Goal: Transaction & Acquisition: Purchase product/service

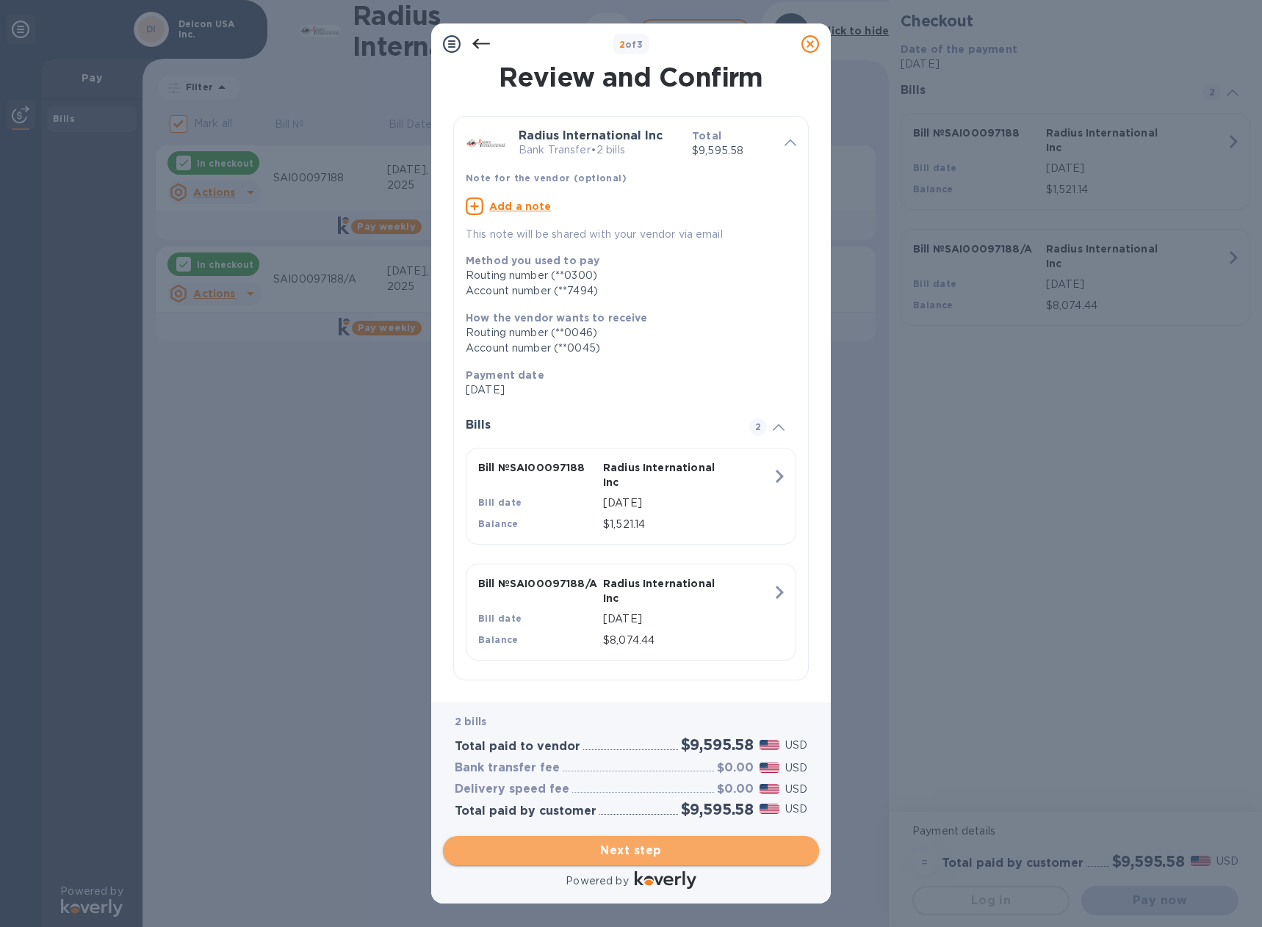
click at [633, 848] on span "Next step" at bounding box center [631, 851] width 352 height 18
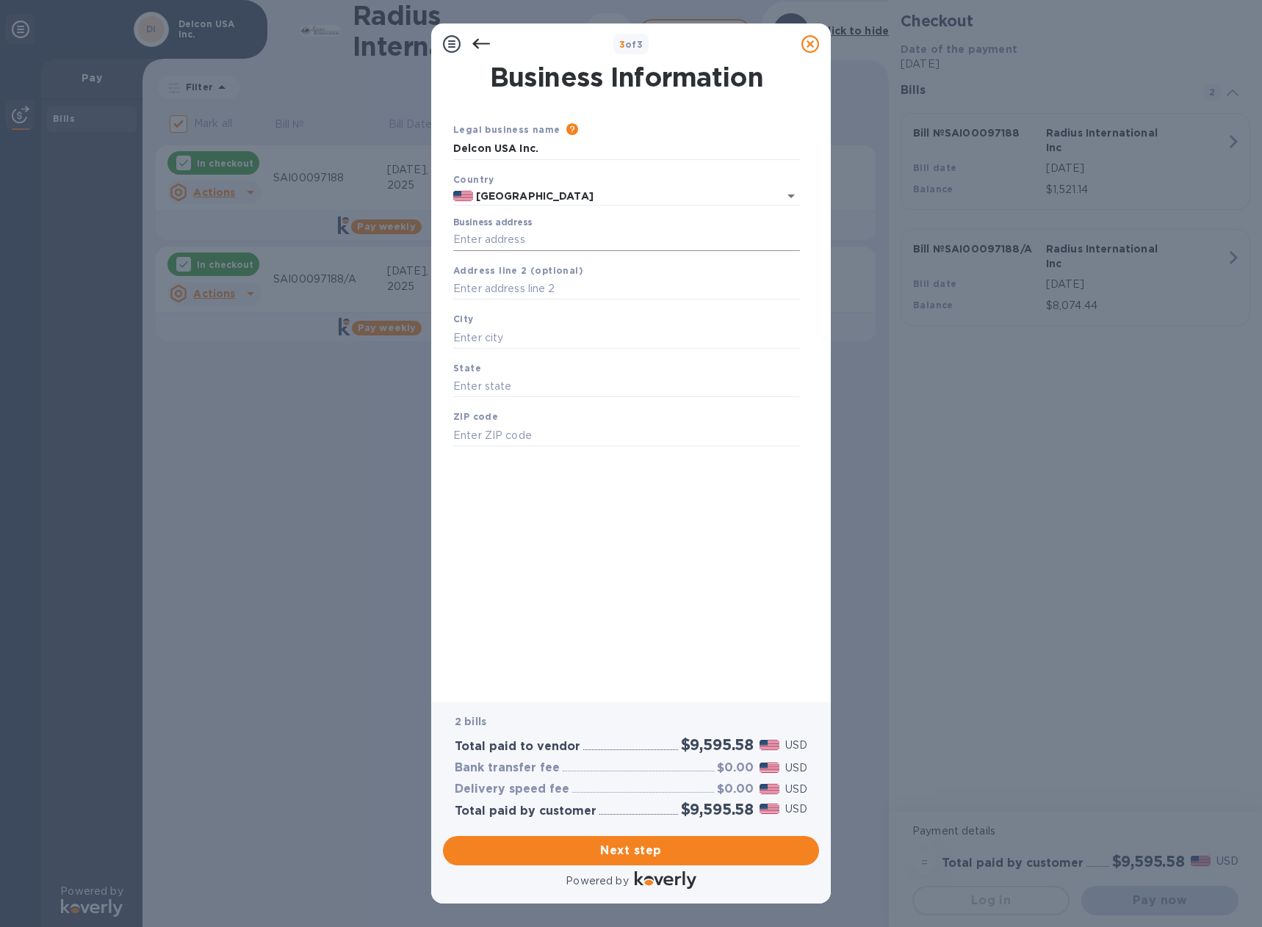
click at [521, 240] on input "Business address" at bounding box center [626, 240] width 347 height 22
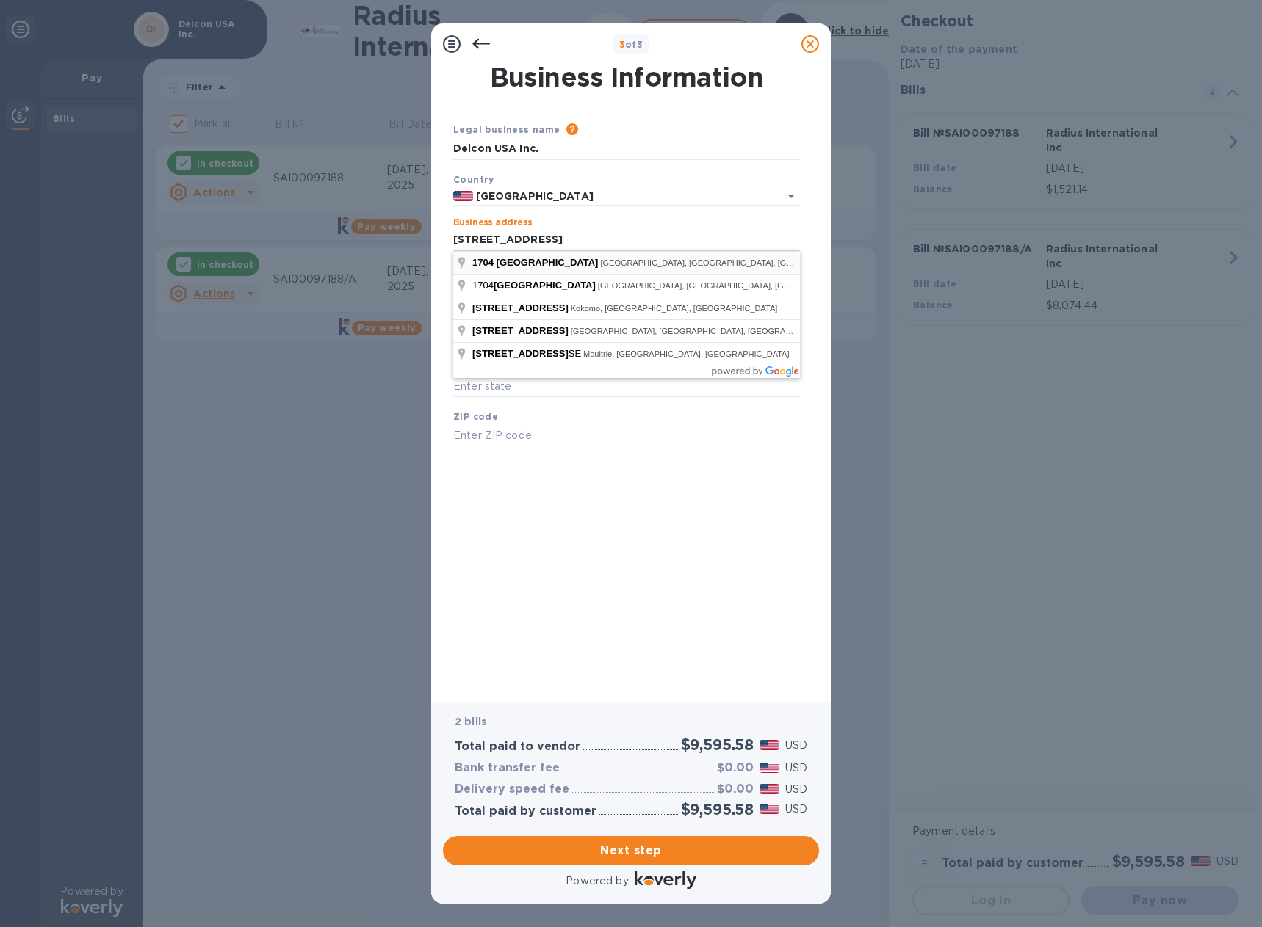
type input "1704 East Boulevard"
type input "Charlotte"
type input "NC"
type input "28203"
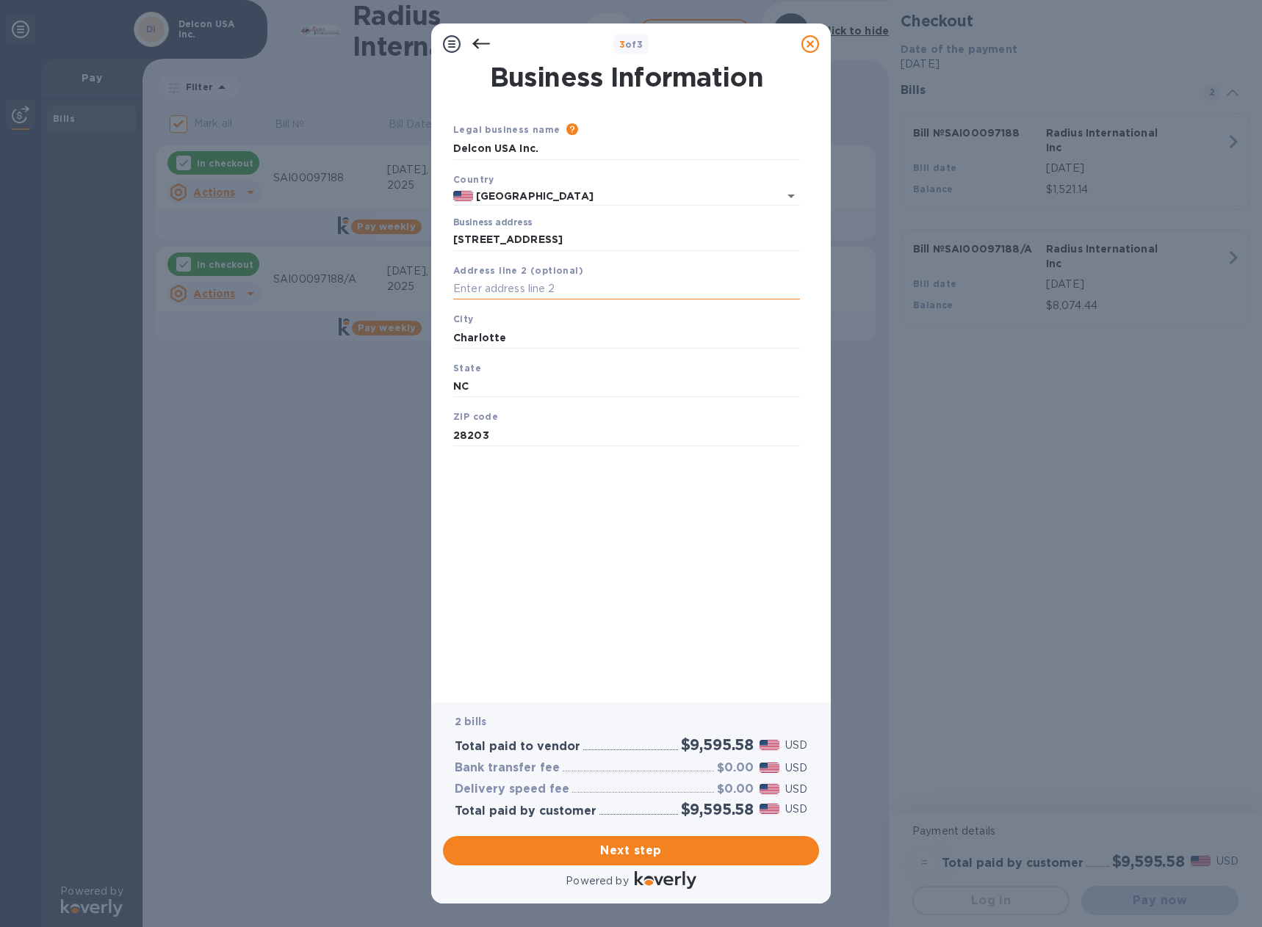
click at [558, 293] on input "text" at bounding box center [626, 289] width 347 height 22
type input "Ste 101"
click at [665, 848] on span "Next step" at bounding box center [631, 851] width 352 height 18
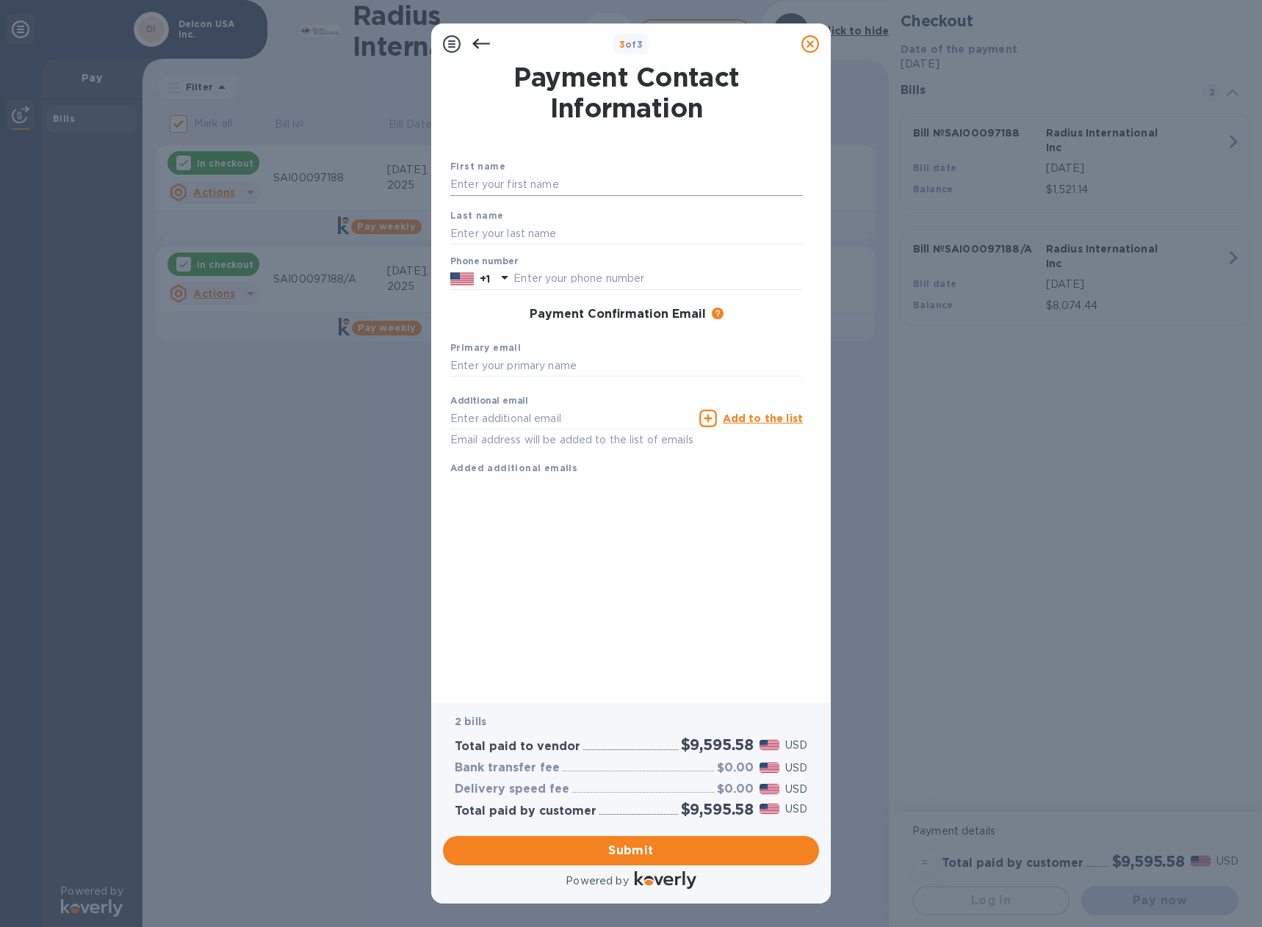
click at [557, 176] on input "text" at bounding box center [626, 185] width 352 height 22
type input "Julie"
type input "Hill"
click at [555, 277] on input "text" at bounding box center [657, 279] width 289 height 22
click at [568, 278] on input "text" at bounding box center [657, 279] width 289 height 22
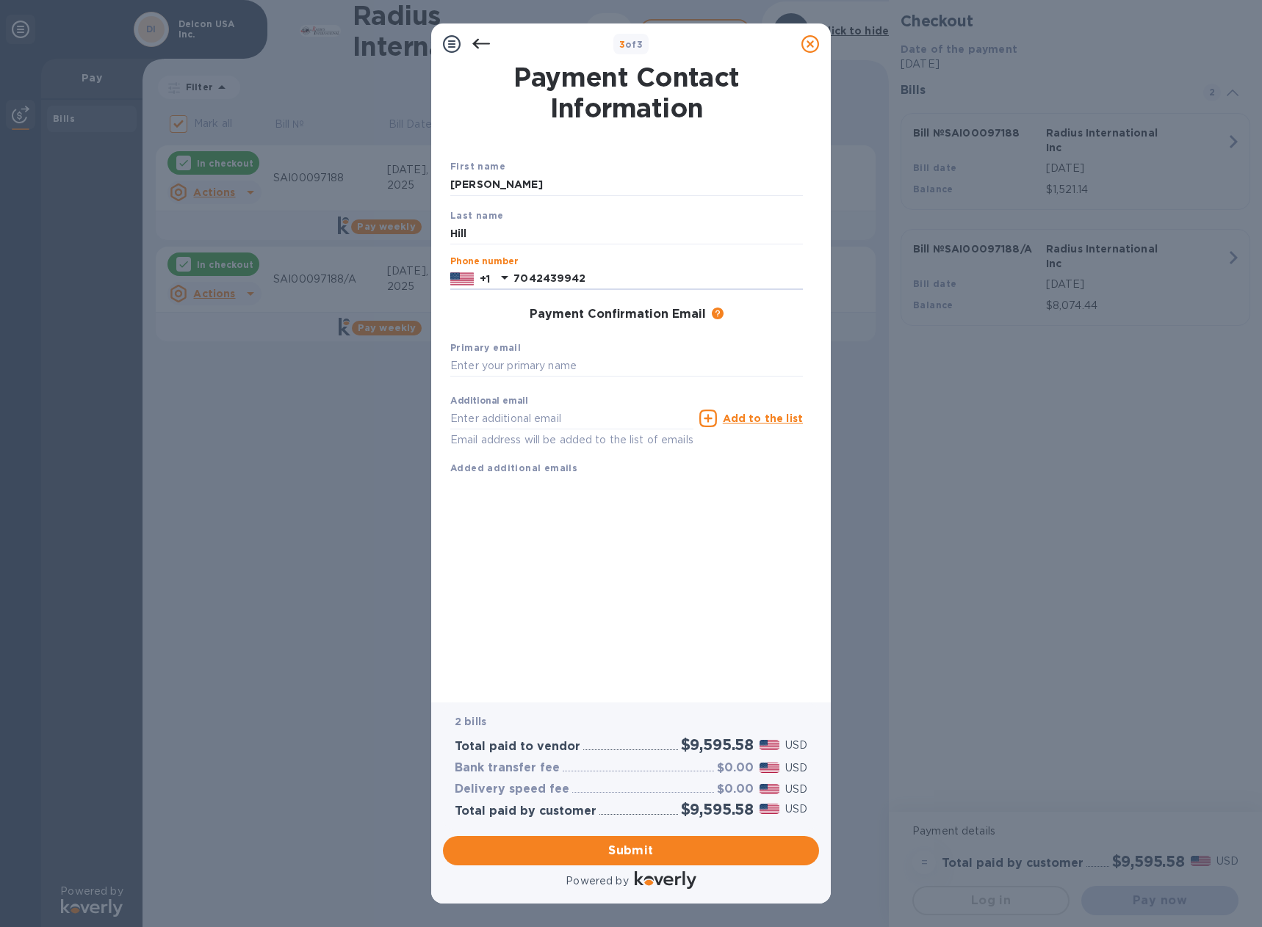
type input "7042439942"
click at [554, 369] on input "text" at bounding box center [626, 366] width 352 height 22
type input "a"
click at [567, 357] on input "text" at bounding box center [626, 366] width 352 height 22
paste input "accounting@delcon-usa.com"
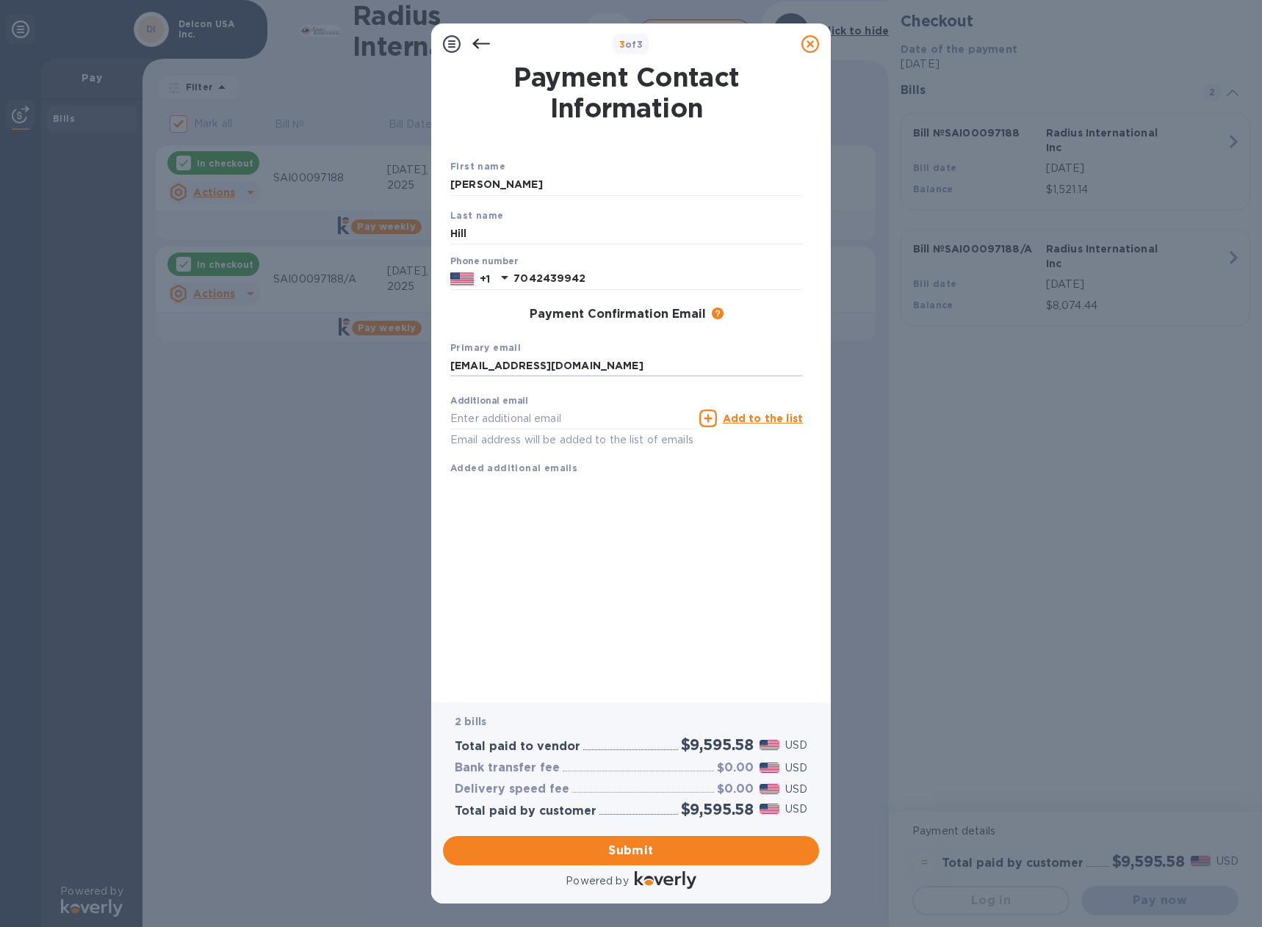
type input "accounting@delcon-usa.com"
click at [637, 855] on span "Submit" at bounding box center [631, 851] width 352 height 18
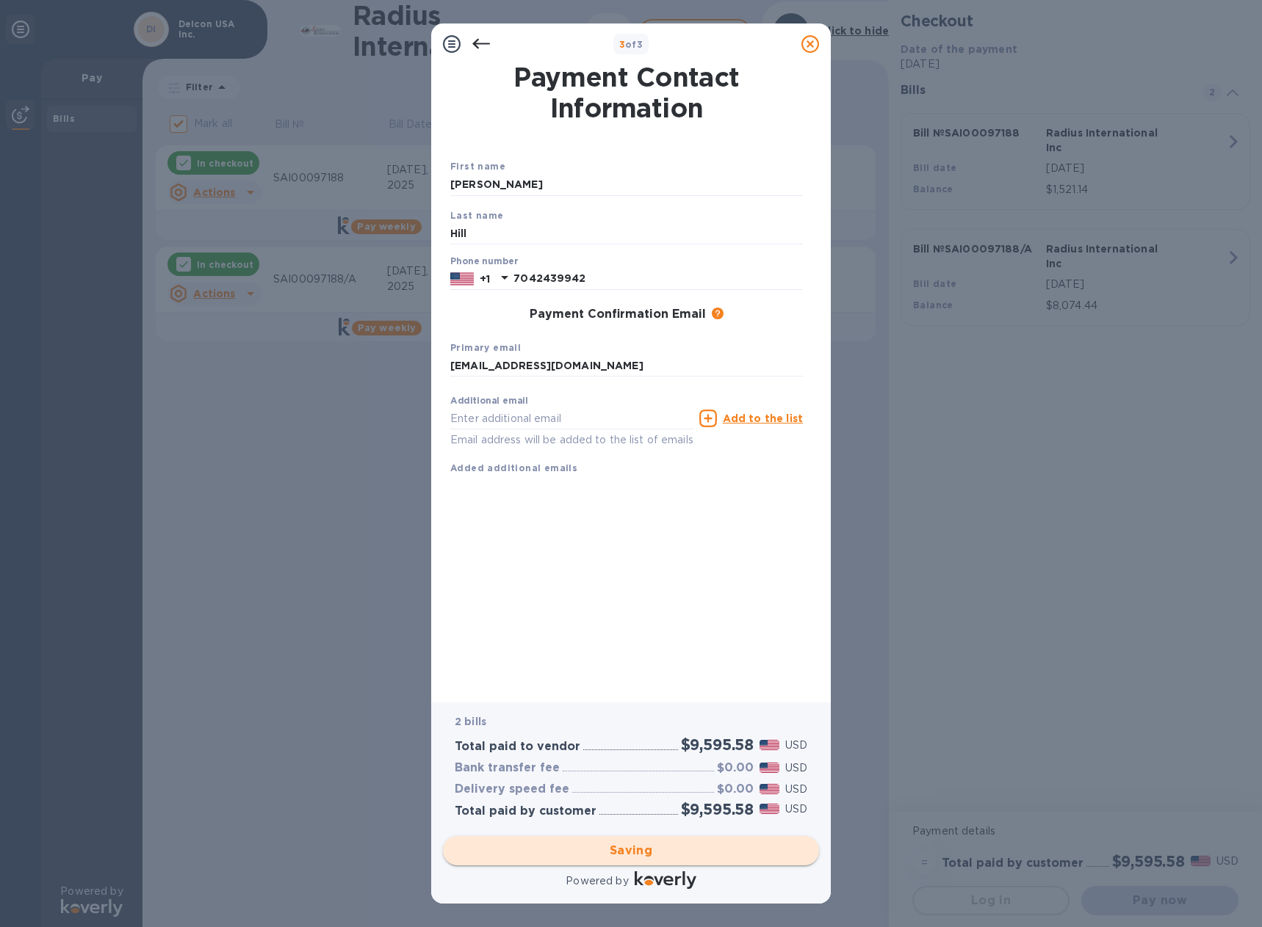
checkbox input "false"
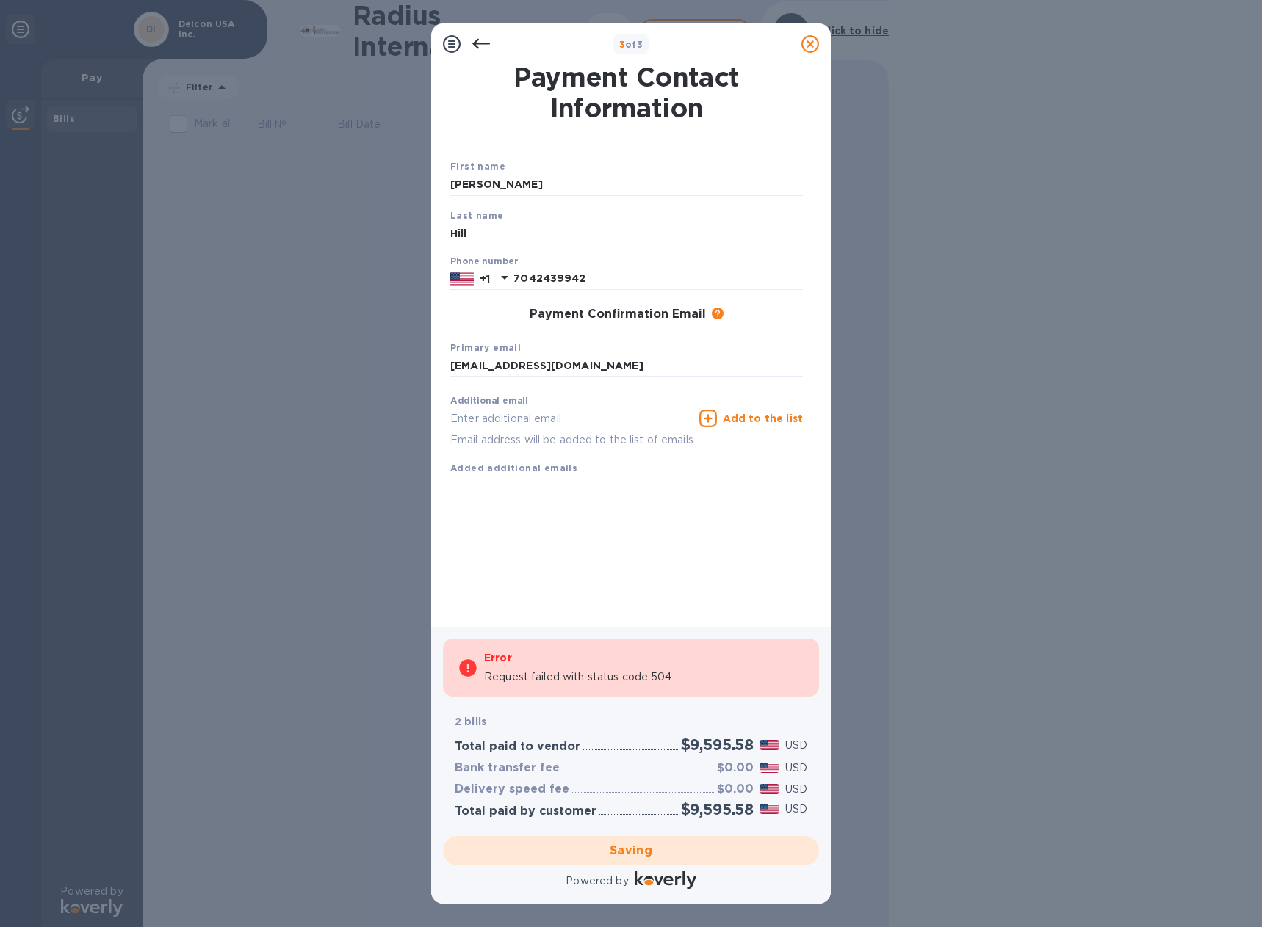
click at [604, 675] on p "Request failed with status code 504" at bounding box center [578, 677] width 188 height 15
click at [643, 667] on div "Error Request failed with status code 504" at bounding box center [644, 668] width 320 height 47
drag, startPoint x: 485, startPoint y: 681, endPoint x: 717, endPoint y: 687, distance: 232.1
click at [717, 687] on div "Error Request failed with status code 504" at bounding box center [644, 668] width 320 height 47
copy p "Request failed with status code 504"
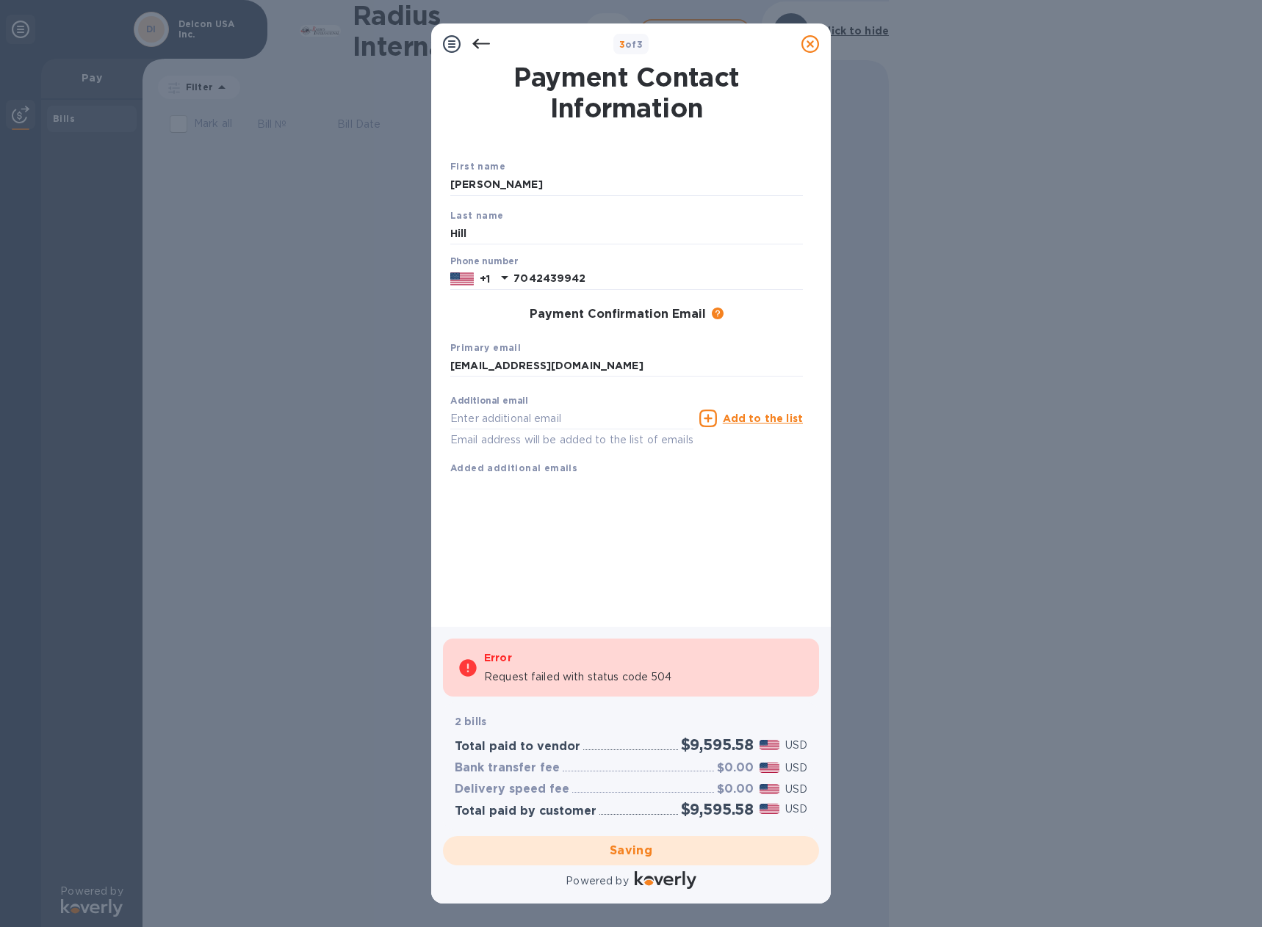
click at [660, 855] on div "Saving" at bounding box center [631, 851] width 388 height 41
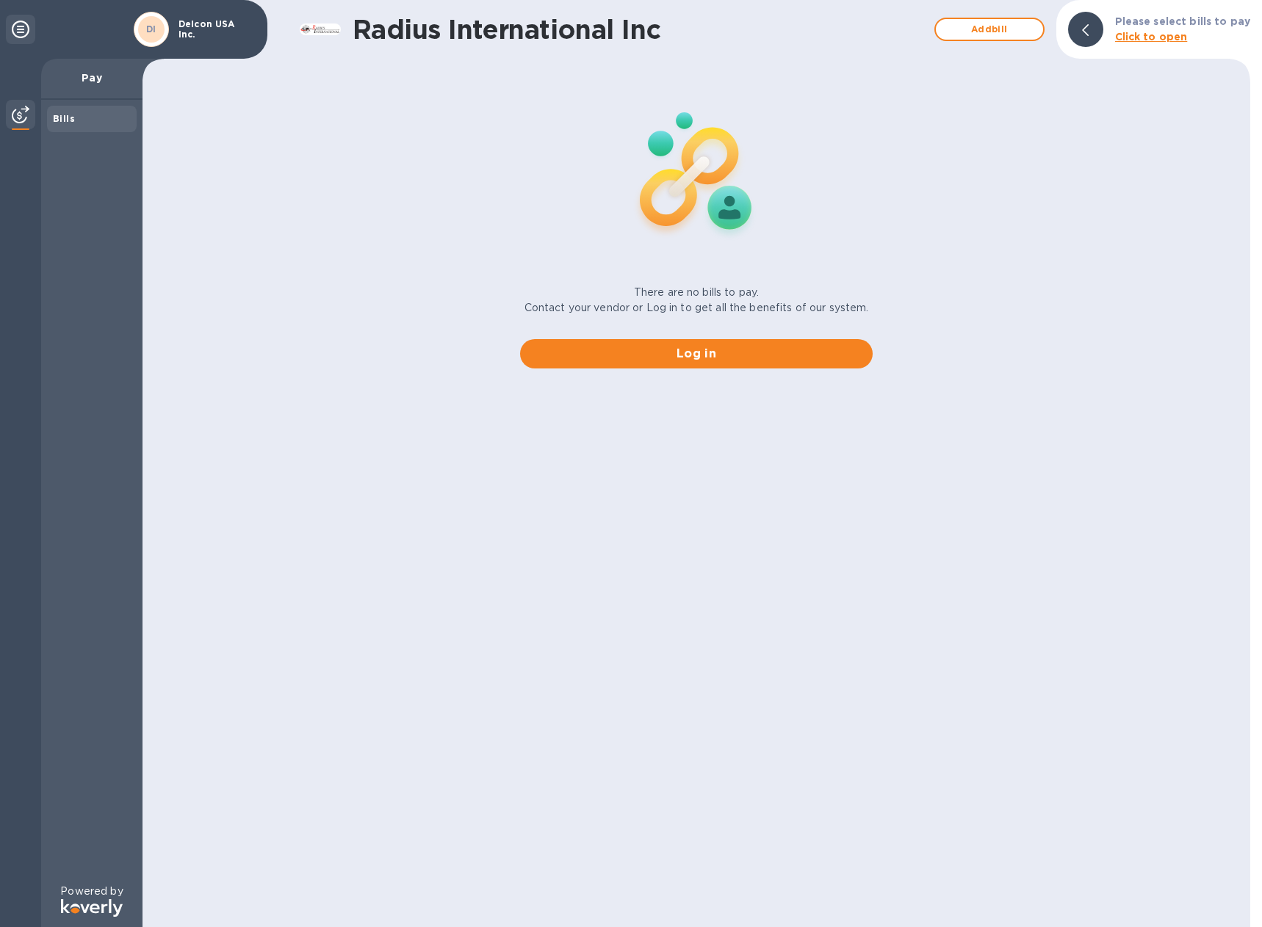
click at [28, 115] on img at bounding box center [21, 115] width 18 height 18
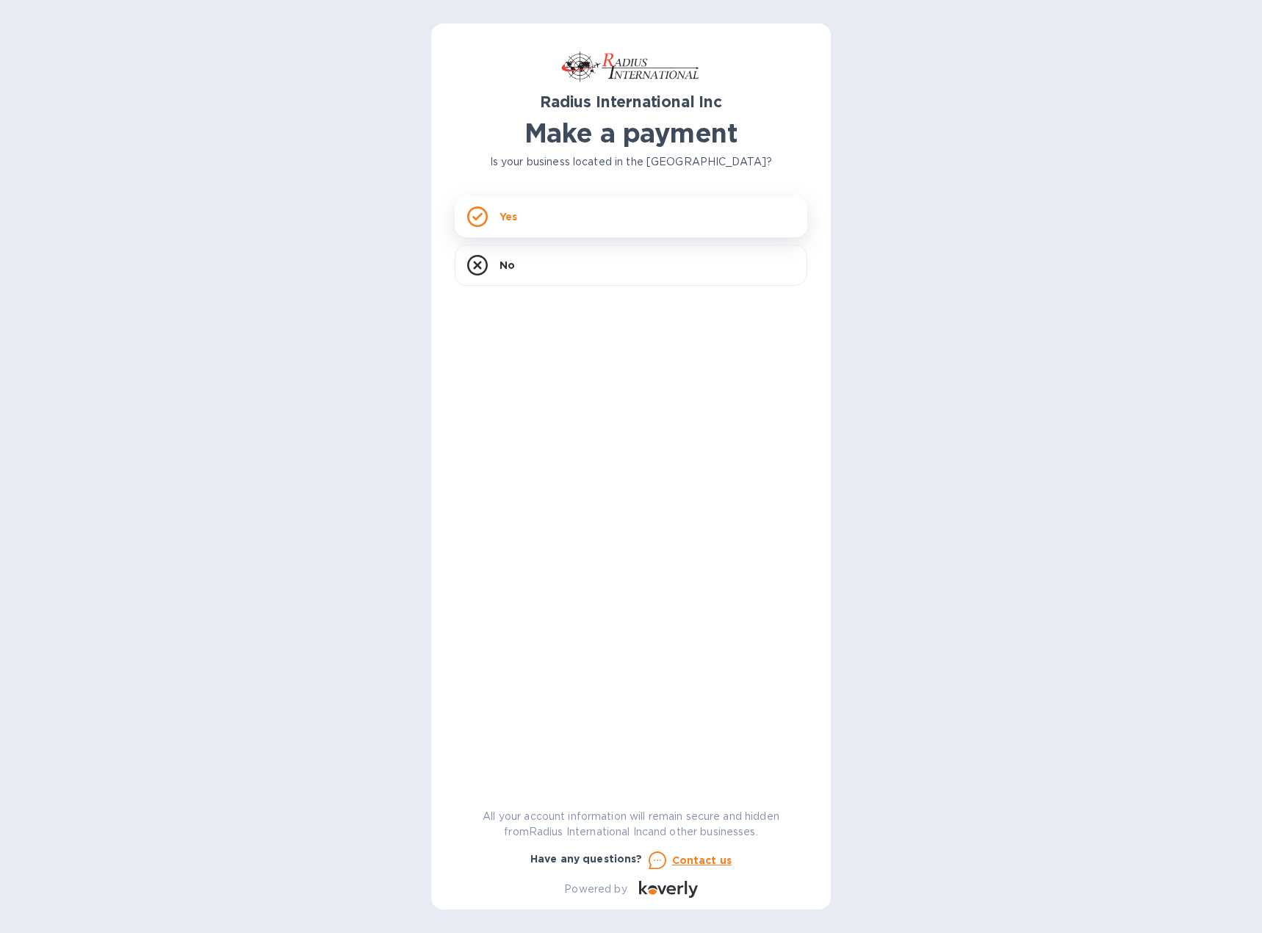
click at [510, 216] on p "Yes" at bounding box center [508, 216] width 18 height 15
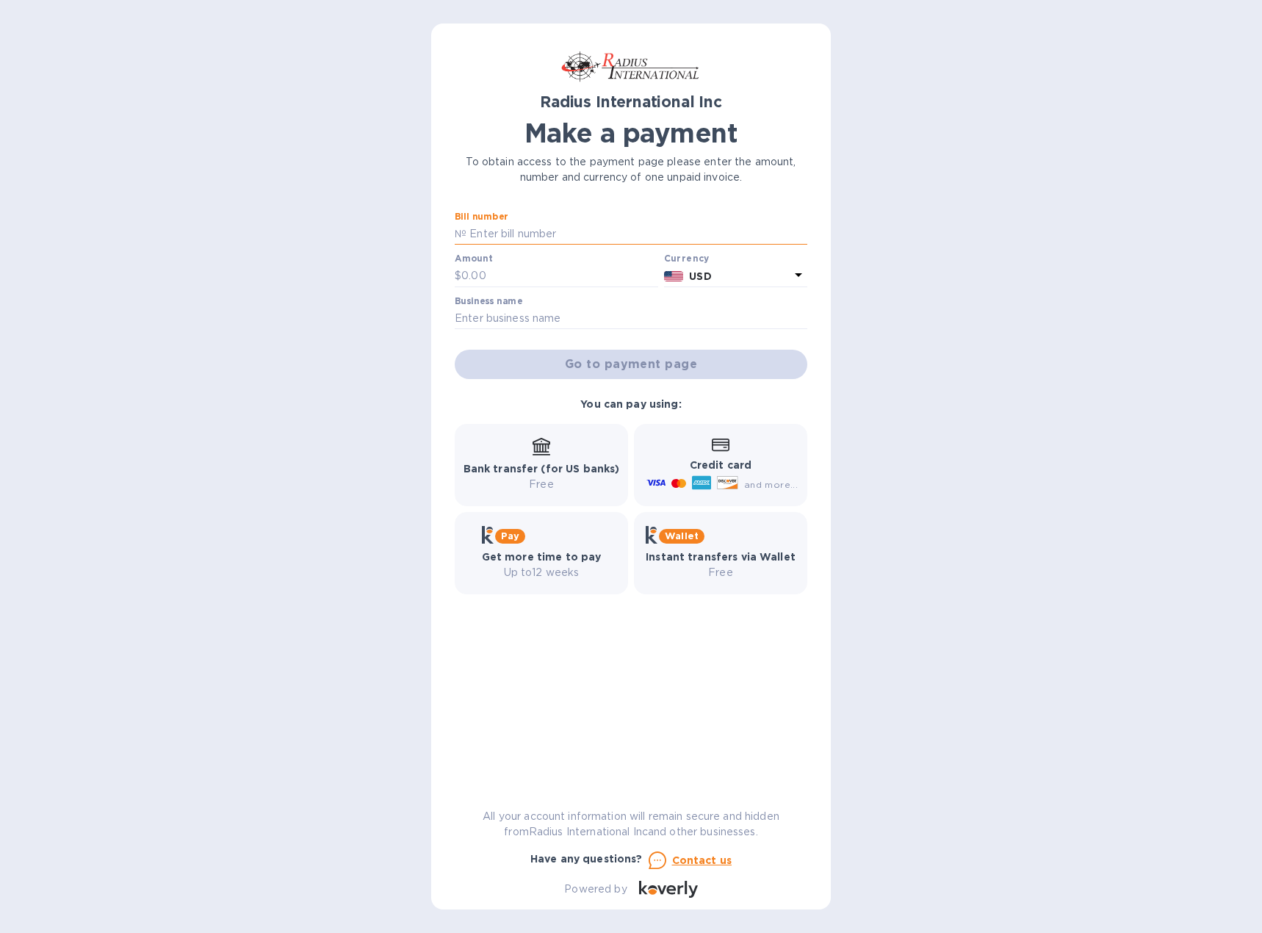
click at [529, 239] on input "text" at bounding box center [636, 234] width 341 height 22
type input "SAI00097188"
click at [502, 278] on input "text" at bounding box center [559, 276] width 197 height 22
click at [509, 276] on input "text" at bounding box center [559, 276] width 197 height 22
click at [498, 280] on input "text" at bounding box center [559, 276] width 197 height 22
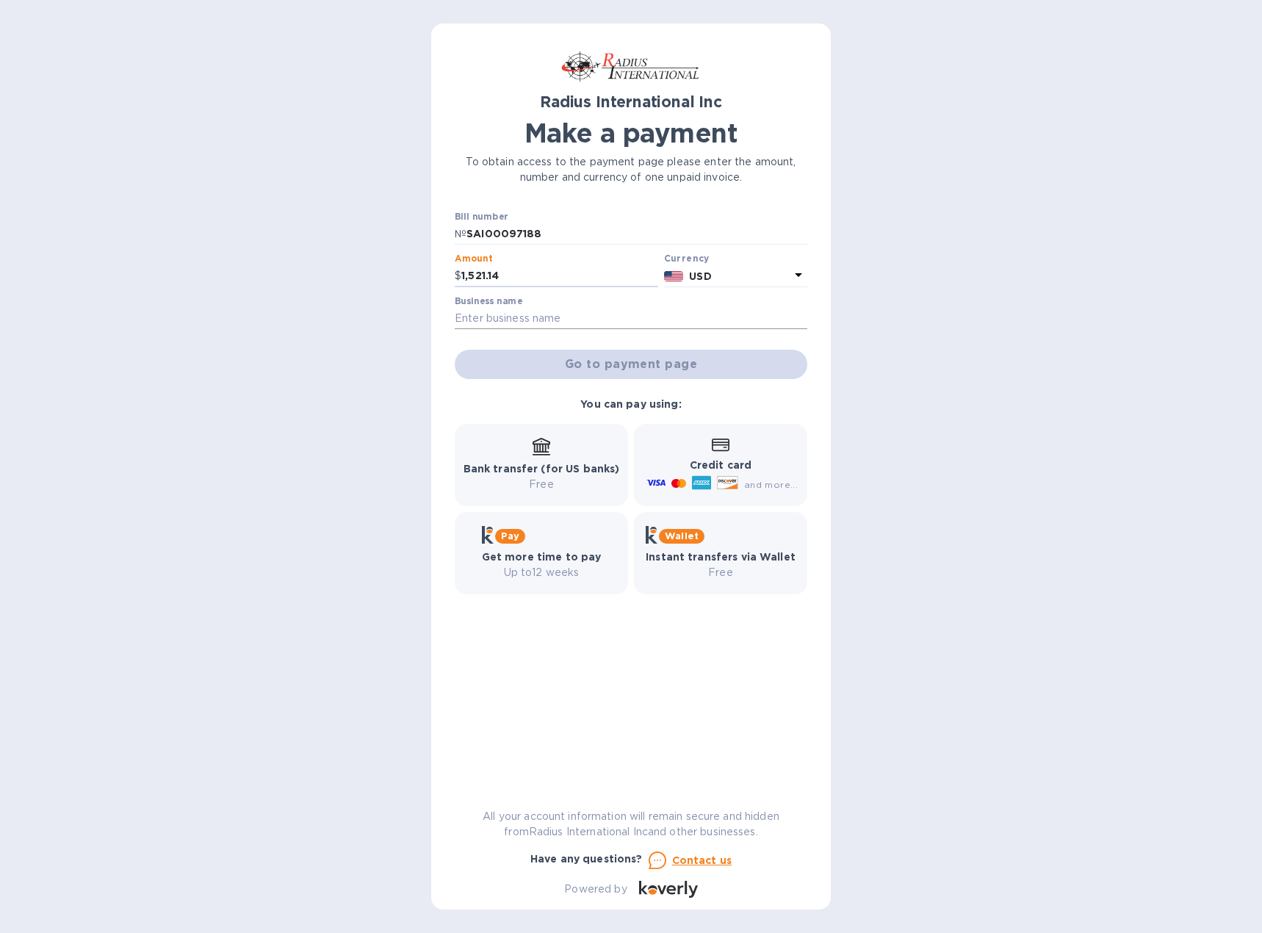
type input "1,521.14"
click at [568, 316] on input "text" at bounding box center [631, 319] width 352 height 22
type input "DELCON USA INC."
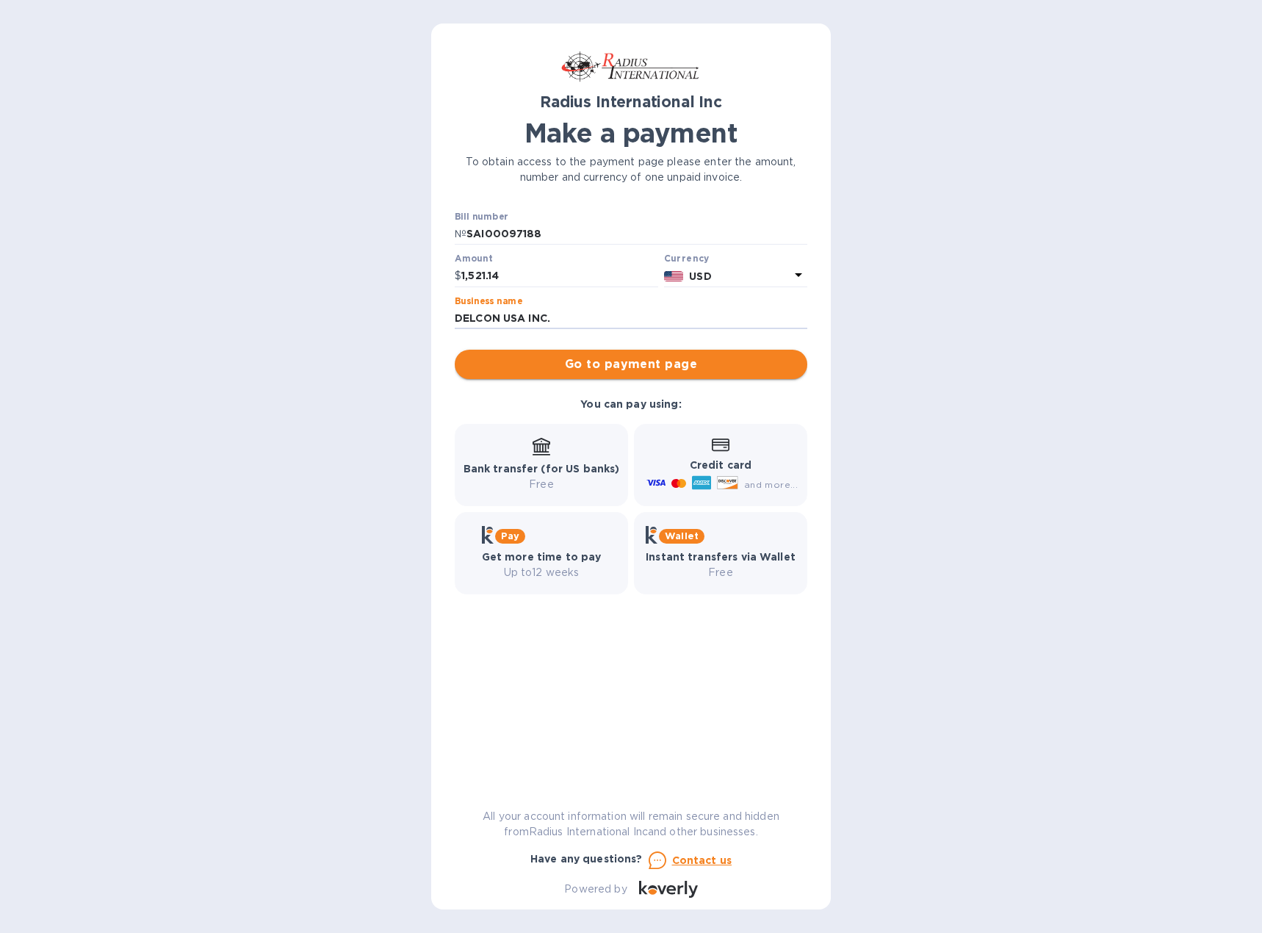
click at [642, 362] on span "Go to payment page" at bounding box center [630, 364] width 329 height 18
